Goal: Task Accomplishment & Management: Use online tool/utility

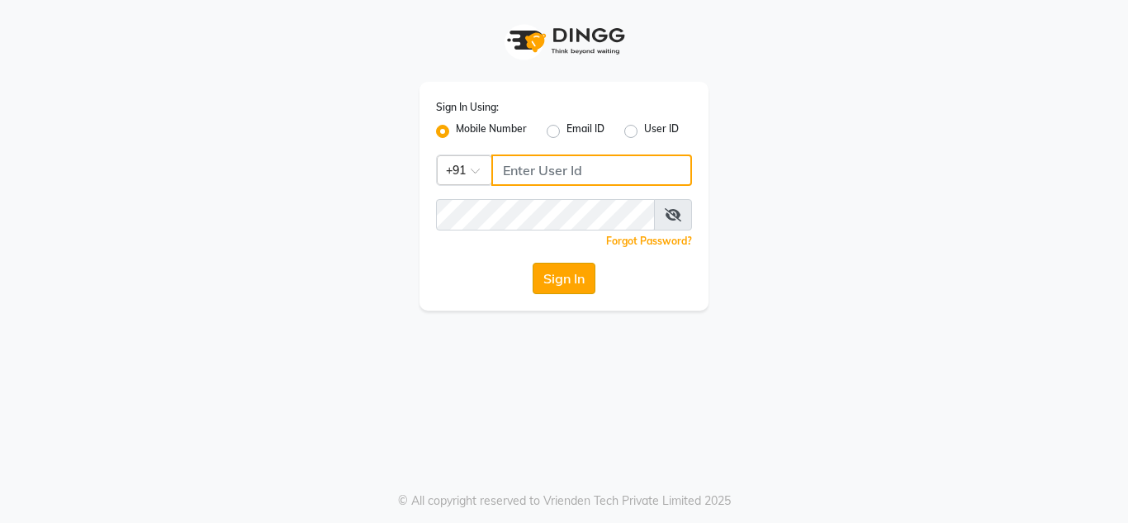
type input "9289973565"
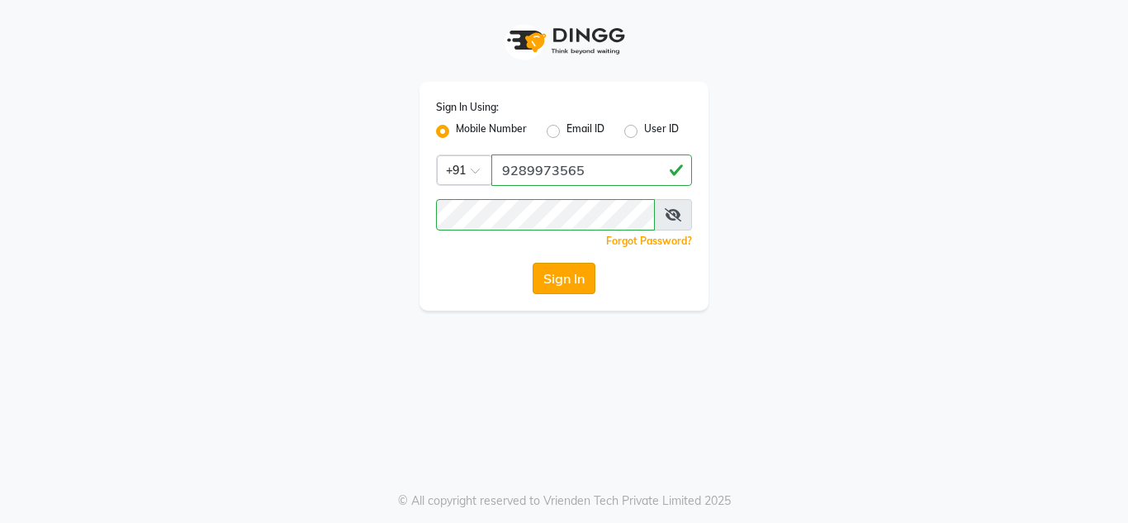
click at [574, 274] on button "Sign In" at bounding box center [564, 278] width 63 height 31
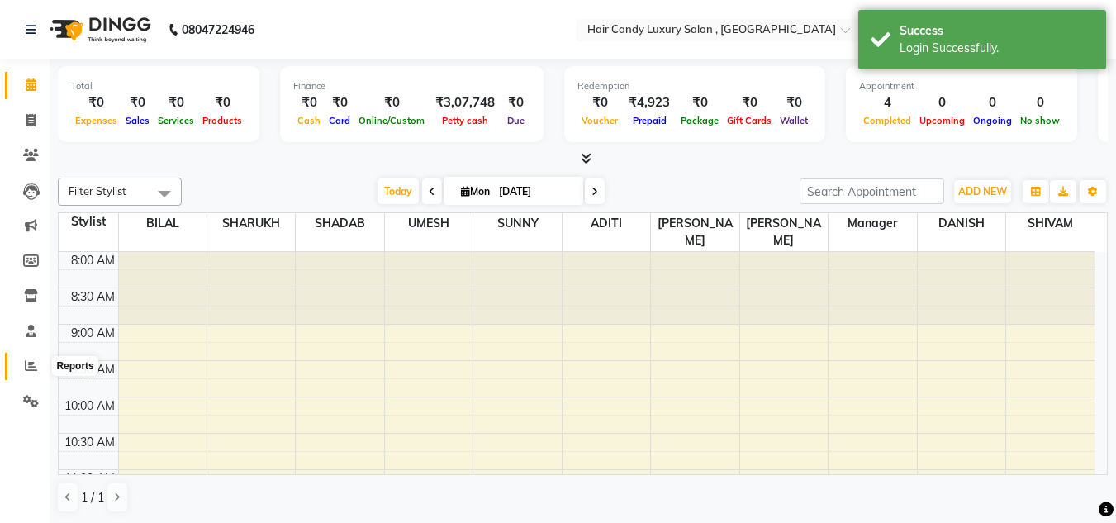
click at [26, 364] on icon at bounding box center [31, 365] width 12 height 12
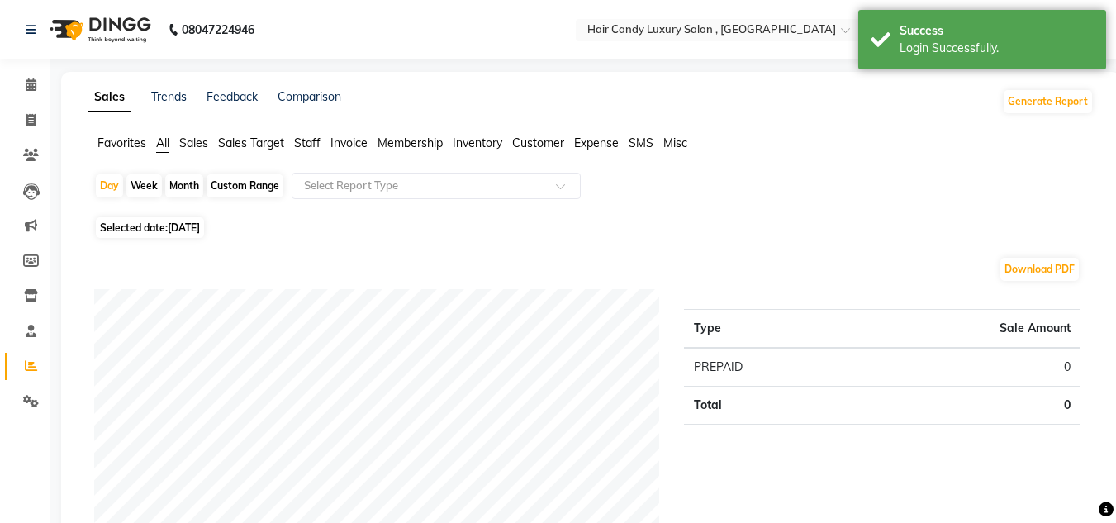
click at [344, 144] on span "Invoice" at bounding box center [348, 142] width 37 height 15
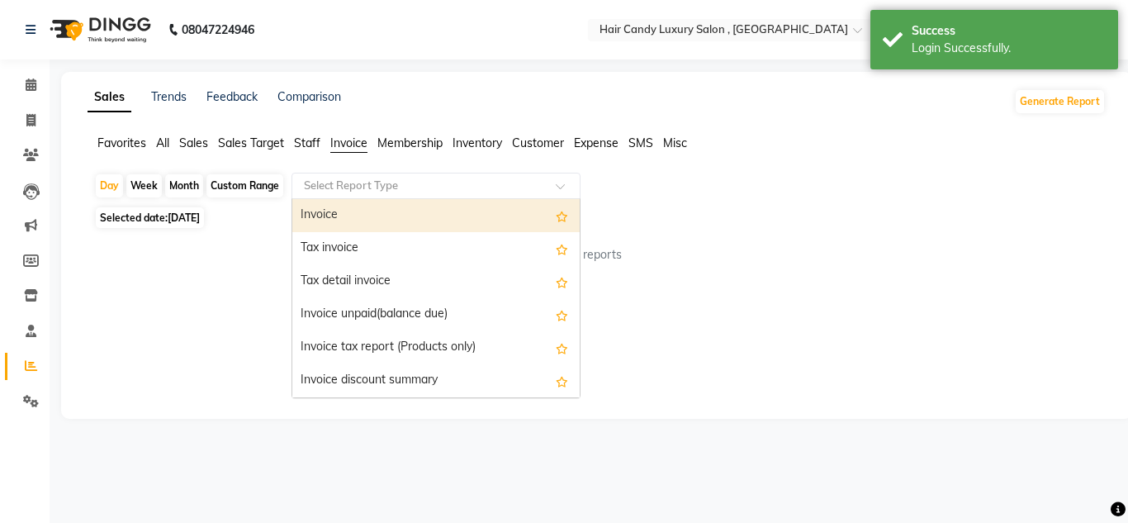
click at [564, 183] on span at bounding box center [566, 190] width 21 height 17
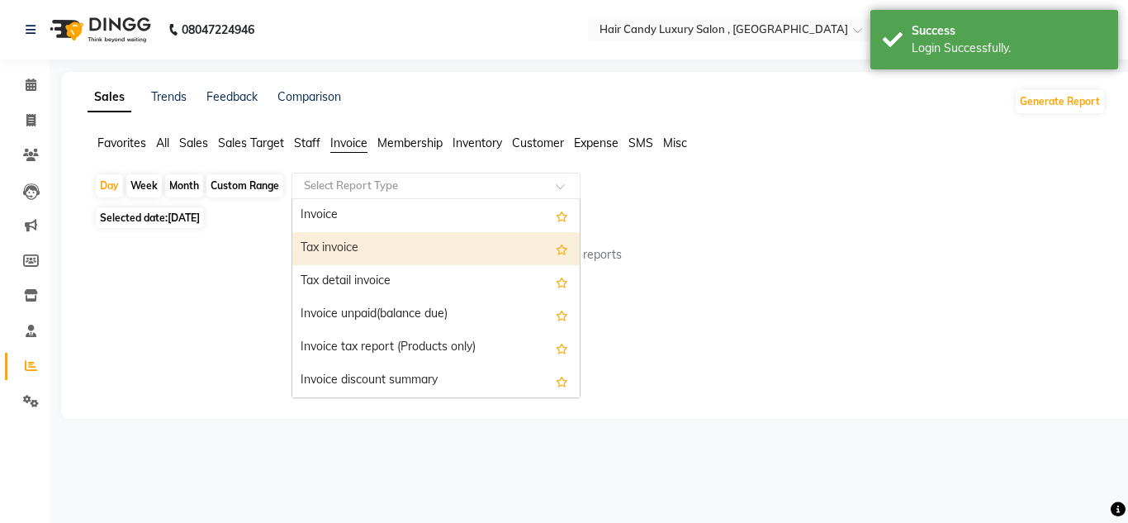
click at [374, 244] on div "Tax invoice" at bounding box center [435, 248] width 287 height 33
select select "full_report"
select select "csv"
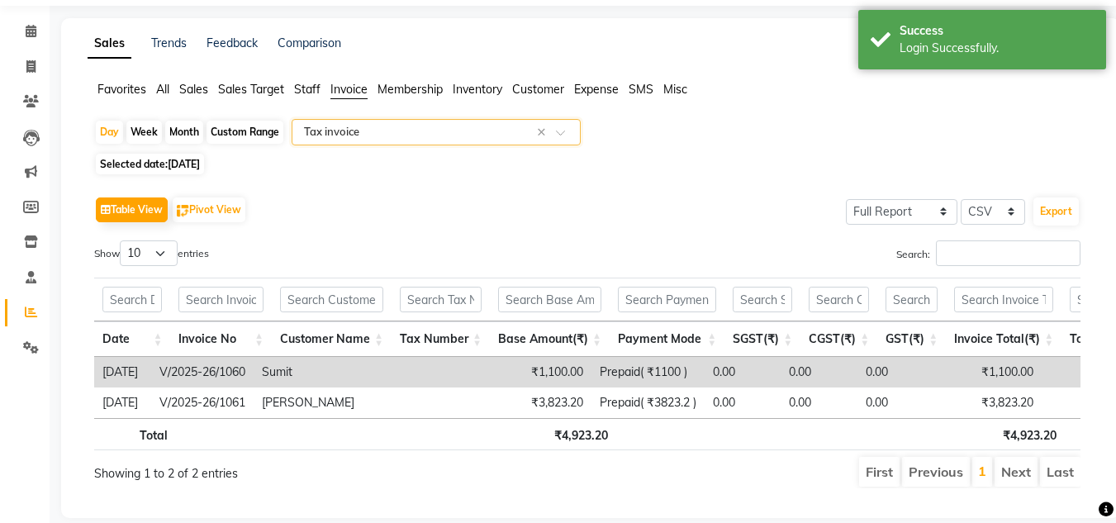
scroll to position [83, 0]
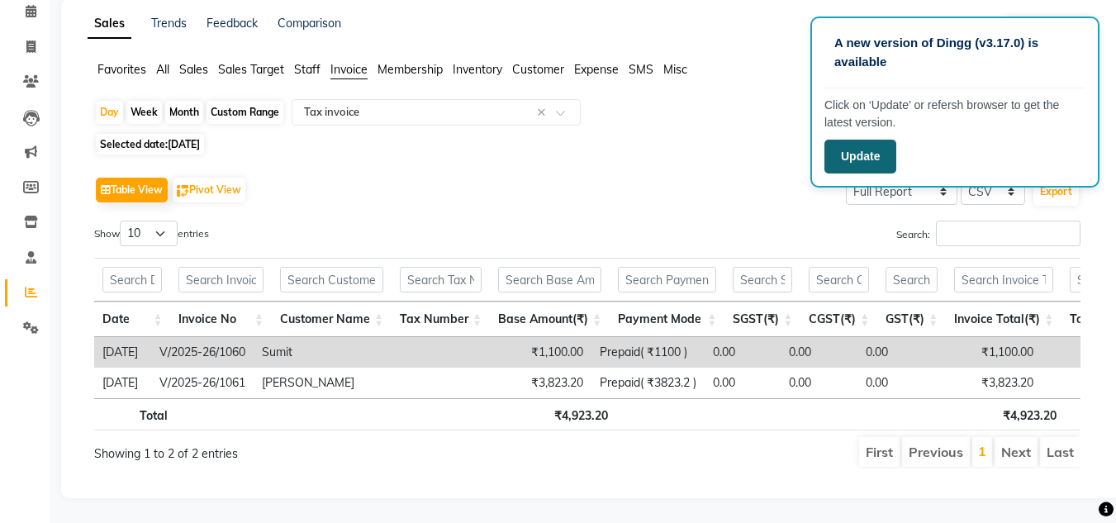
click at [874, 164] on button "Update" at bounding box center [860, 157] width 72 height 34
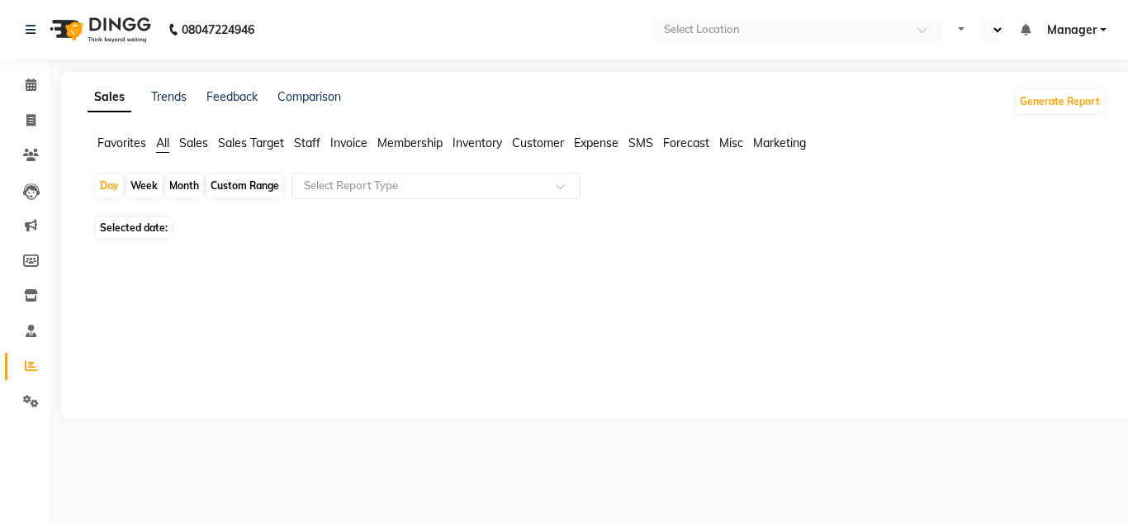
select select "en"
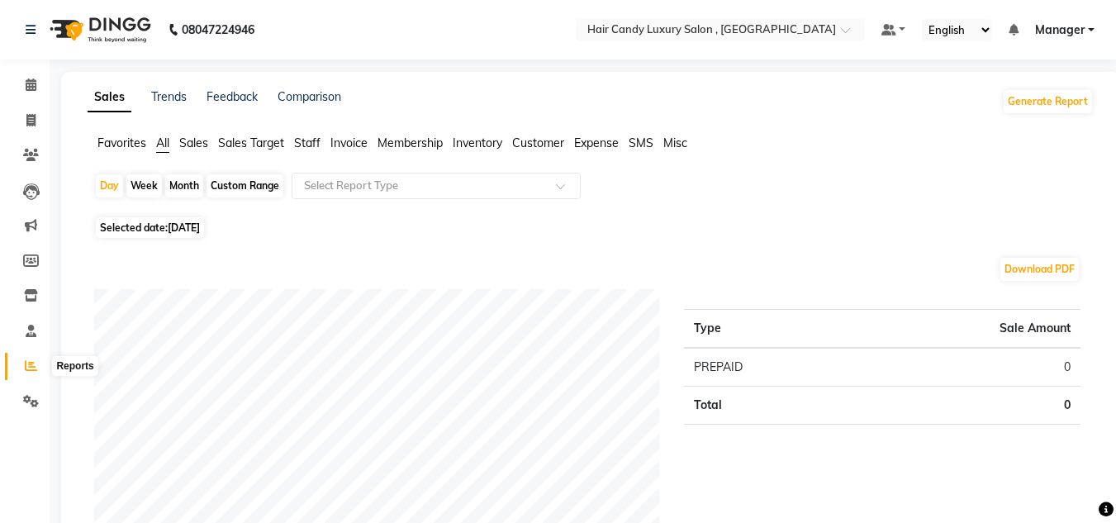
click at [36, 359] on icon at bounding box center [31, 365] width 12 height 12
click at [349, 145] on span "Invoice" at bounding box center [348, 142] width 37 height 15
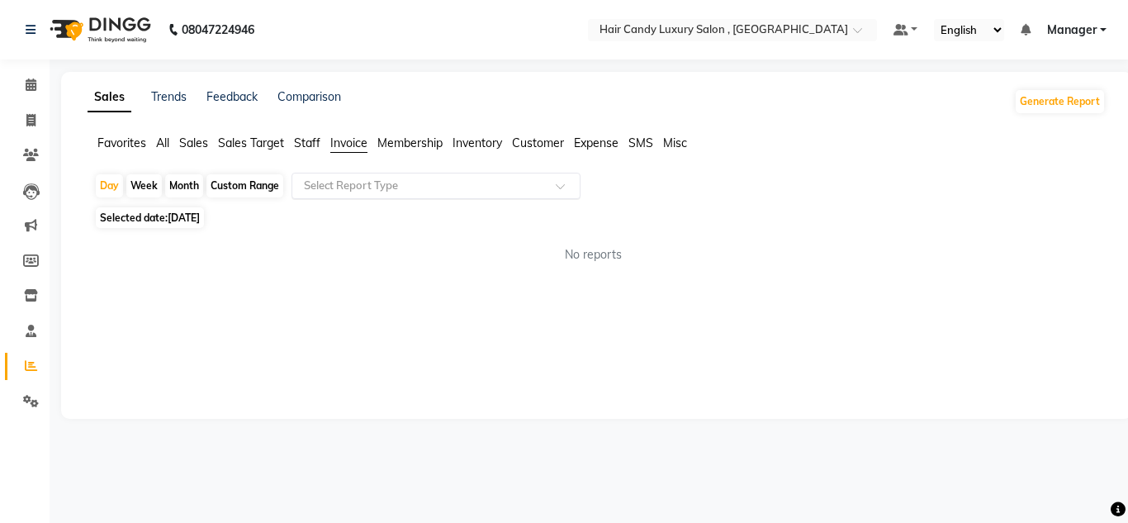
click at [558, 184] on span at bounding box center [566, 190] width 21 height 17
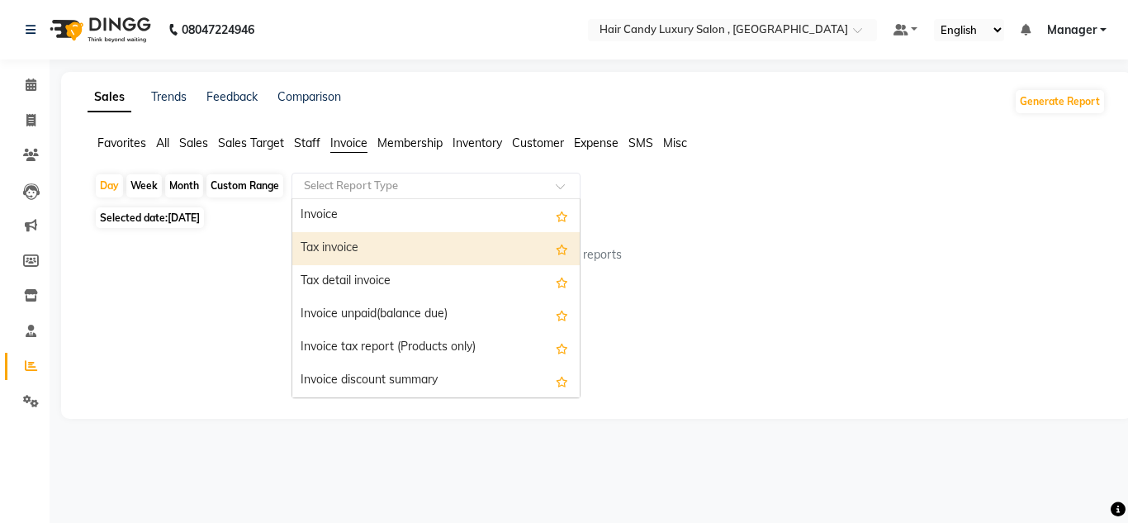
click at [343, 250] on div "Tax invoice" at bounding box center [435, 248] width 287 height 33
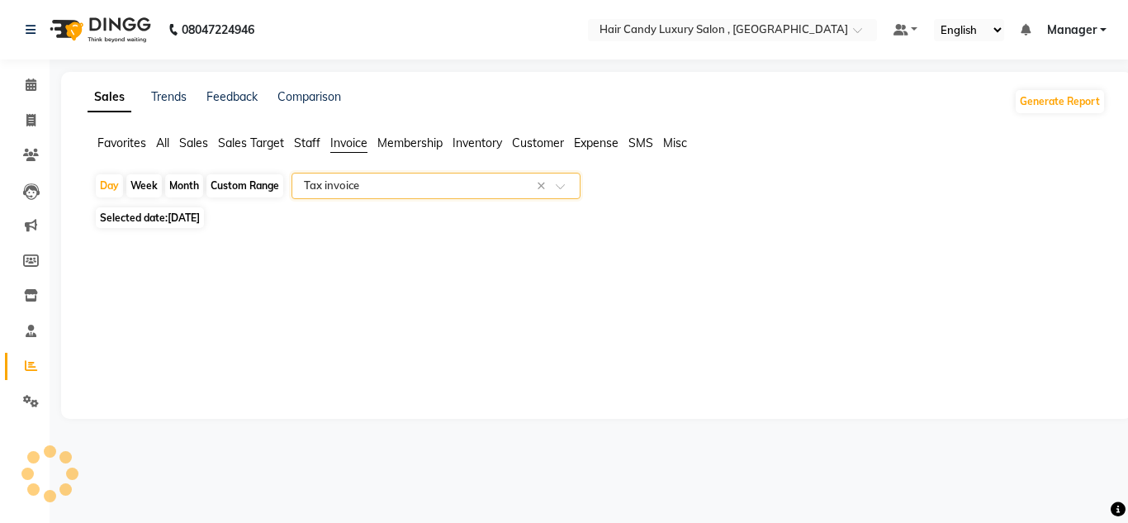
select select "full_report"
select select "csv"
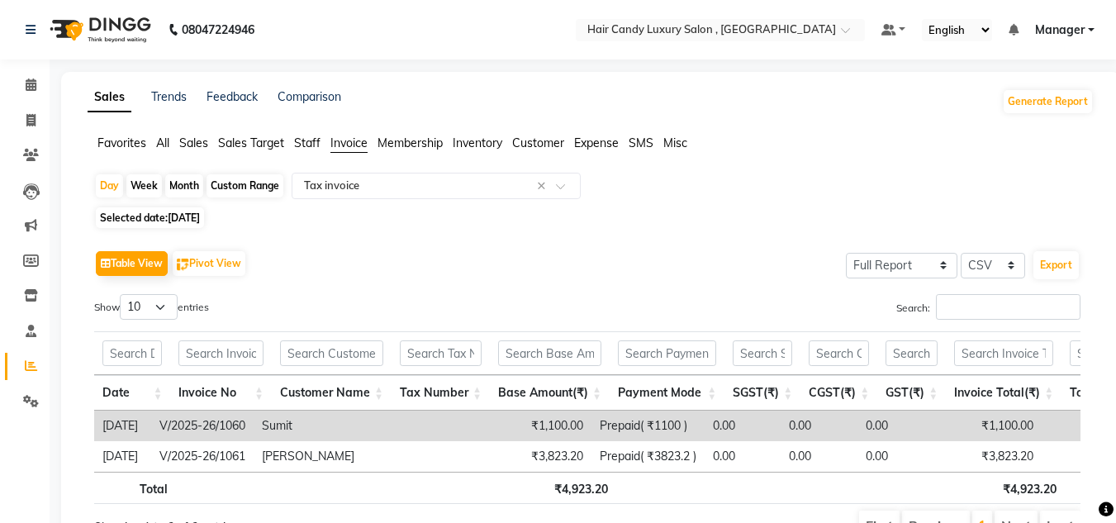
click at [607, 270] on div "Table View Pivot View Select Full Report Filtered Report Select CSV PDF Export" at bounding box center [587, 263] width 986 height 35
click at [262, 188] on div "Custom Range" at bounding box center [244, 185] width 77 height 23
select select "9"
select select "2025"
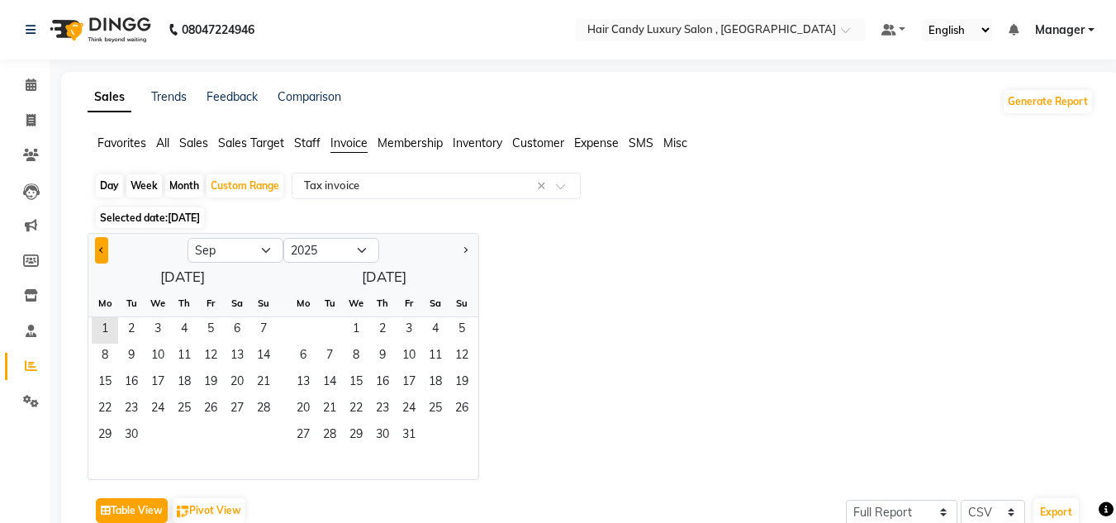
click at [108, 252] on button "Previous month" at bounding box center [101, 250] width 13 height 26
click at [182, 427] on span "28" at bounding box center [184, 436] width 26 height 26
drag, startPoint x: 99, startPoint y: 247, endPoint x: 127, endPoint y: 247, distance: 28.1
click at [99, 247] on button "Previous month" at bounding box center [101, 250] width 13 height 26
select select "7"
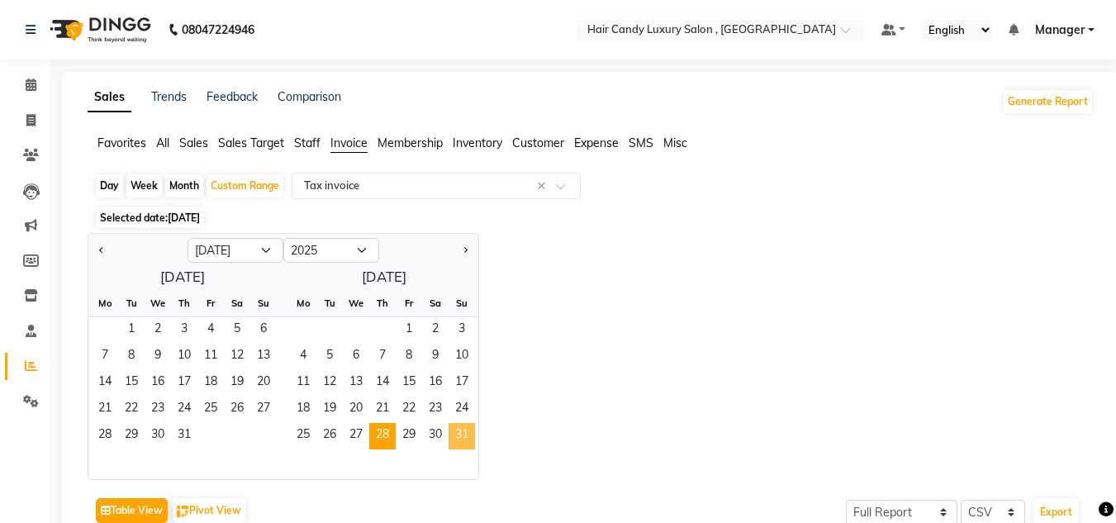
click at [460, 436] on span "31" at bounding box center [461, 436] width 26 height 26
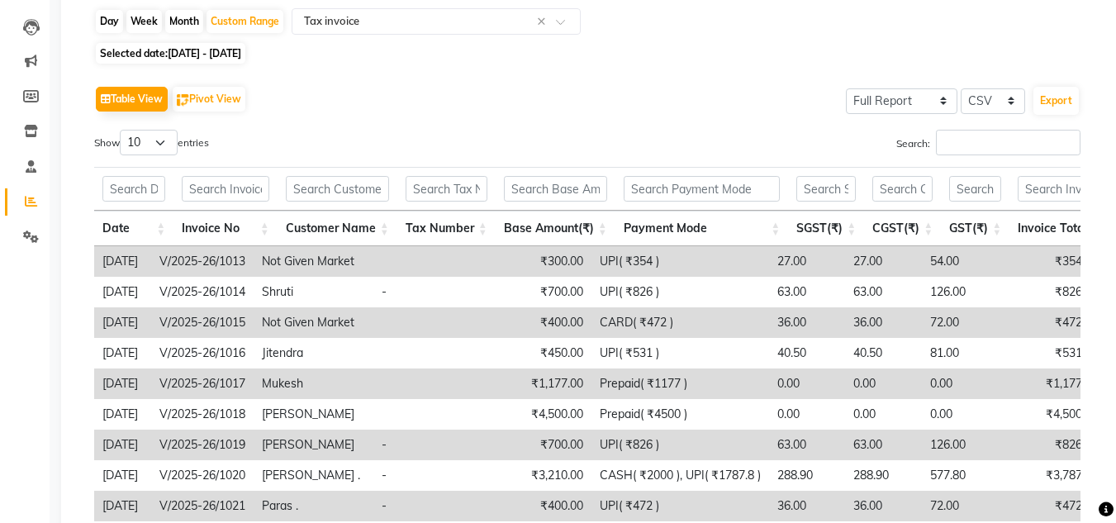
scroll to position [165, 0]
click at [161, 142] on select "10 25 50 100" at bounding box center [149, 142] width 58 height 26
select select "100"
click at [122, 129] on select "10 25 50 100" at bounding box center [149, 142] width 58 height 26
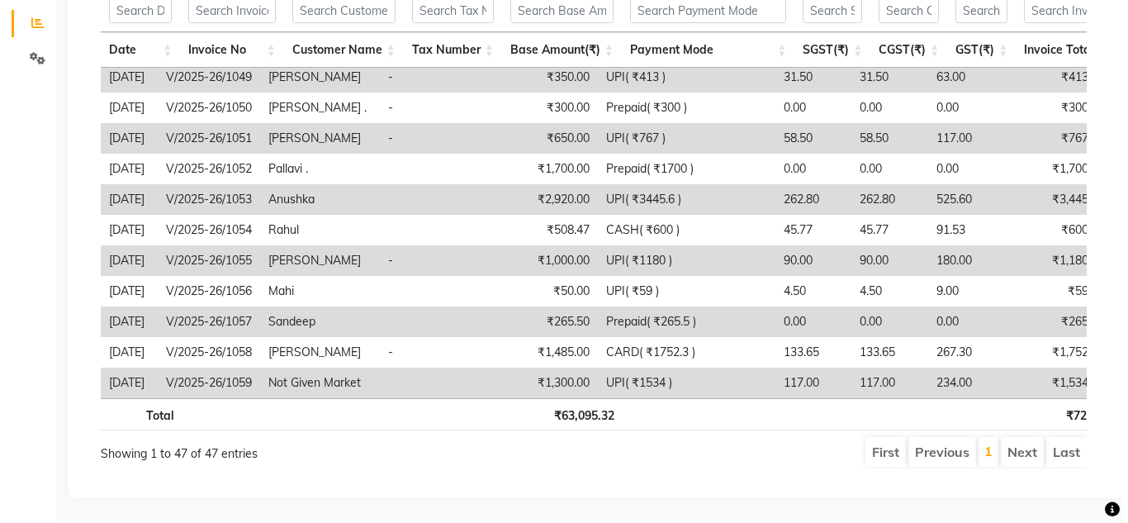
scroll to position [0, 0]
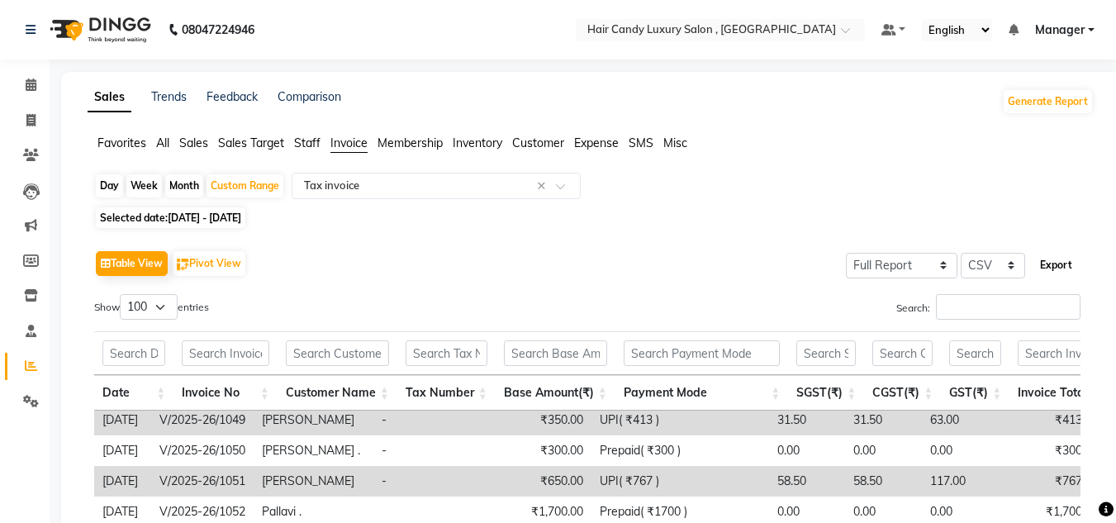
click at [1054, 264] on button "Export" at bounding box center [1055, 265] width 45 height 28
